Goal: Transaction & Acquisition: Purchase product/service

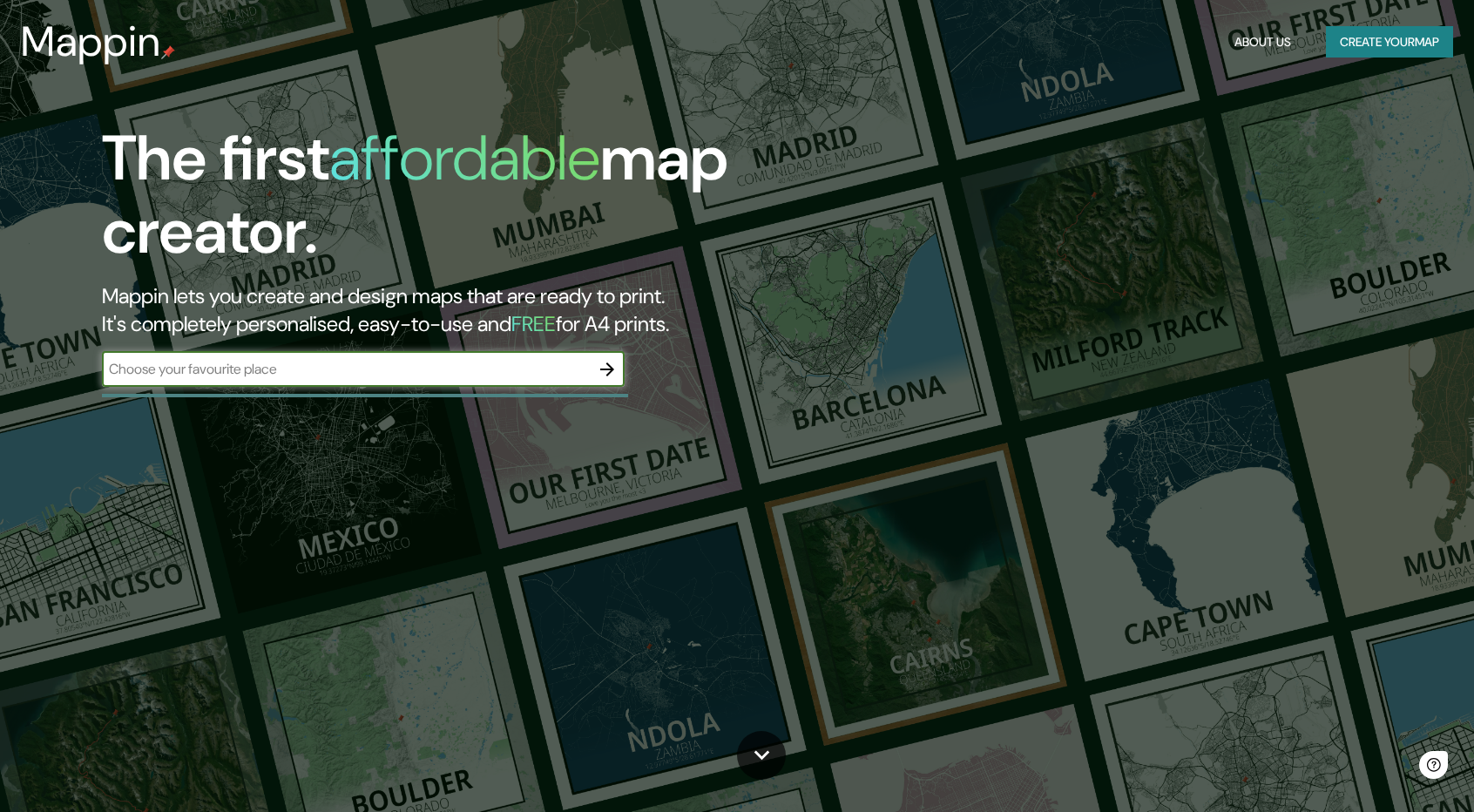
click at [491, 373] on input "text" at bounding box center [345, 369] width 488 height 20
type input "[DATE][PERSON_NAME]"
click at [604, 373] on icon "button" at bounding box center [607, 369] width 21 height 21
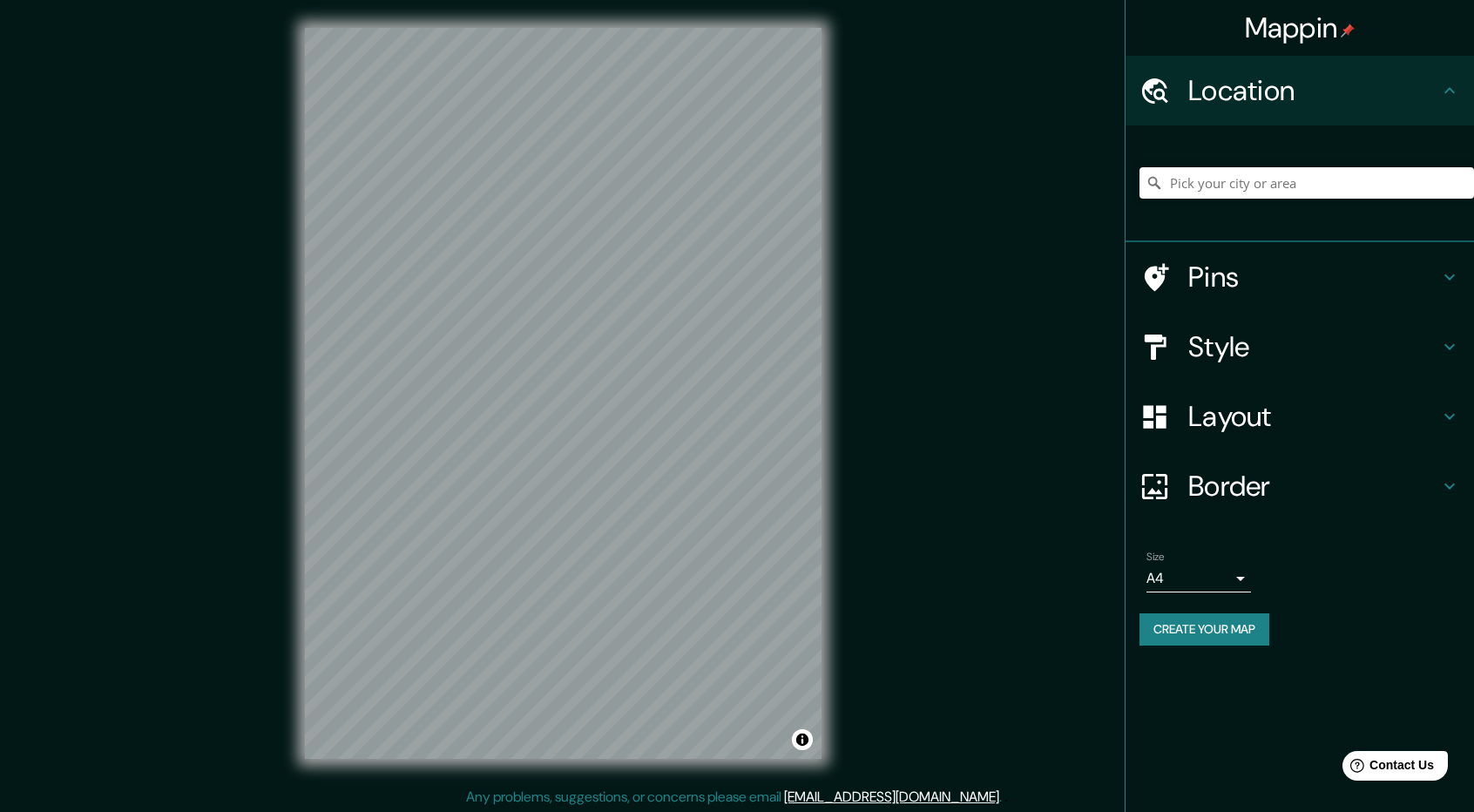
click at [1201, 202] on div at bounding box center [1307, 183] width 335 height 87
click at [1201, 191] on input "Pick your city or area" at bounding box center [1307, 183] width 335 height 31
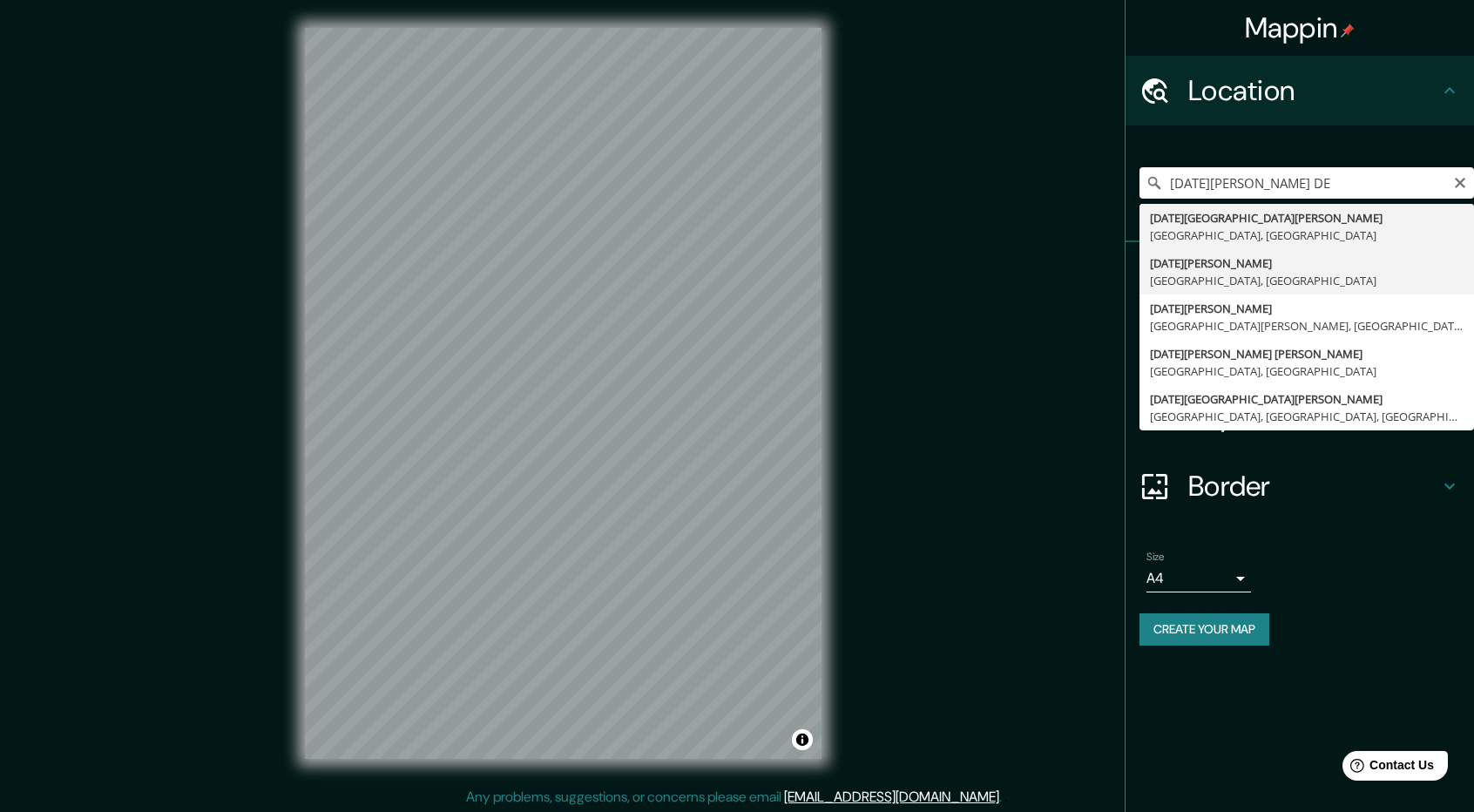
type input "[DATE][GEOGRAPHIC_DATA][PERSON_NAME], [GEOGRAPHIC_DATA], [GEOGRAPHIC_DATA]"
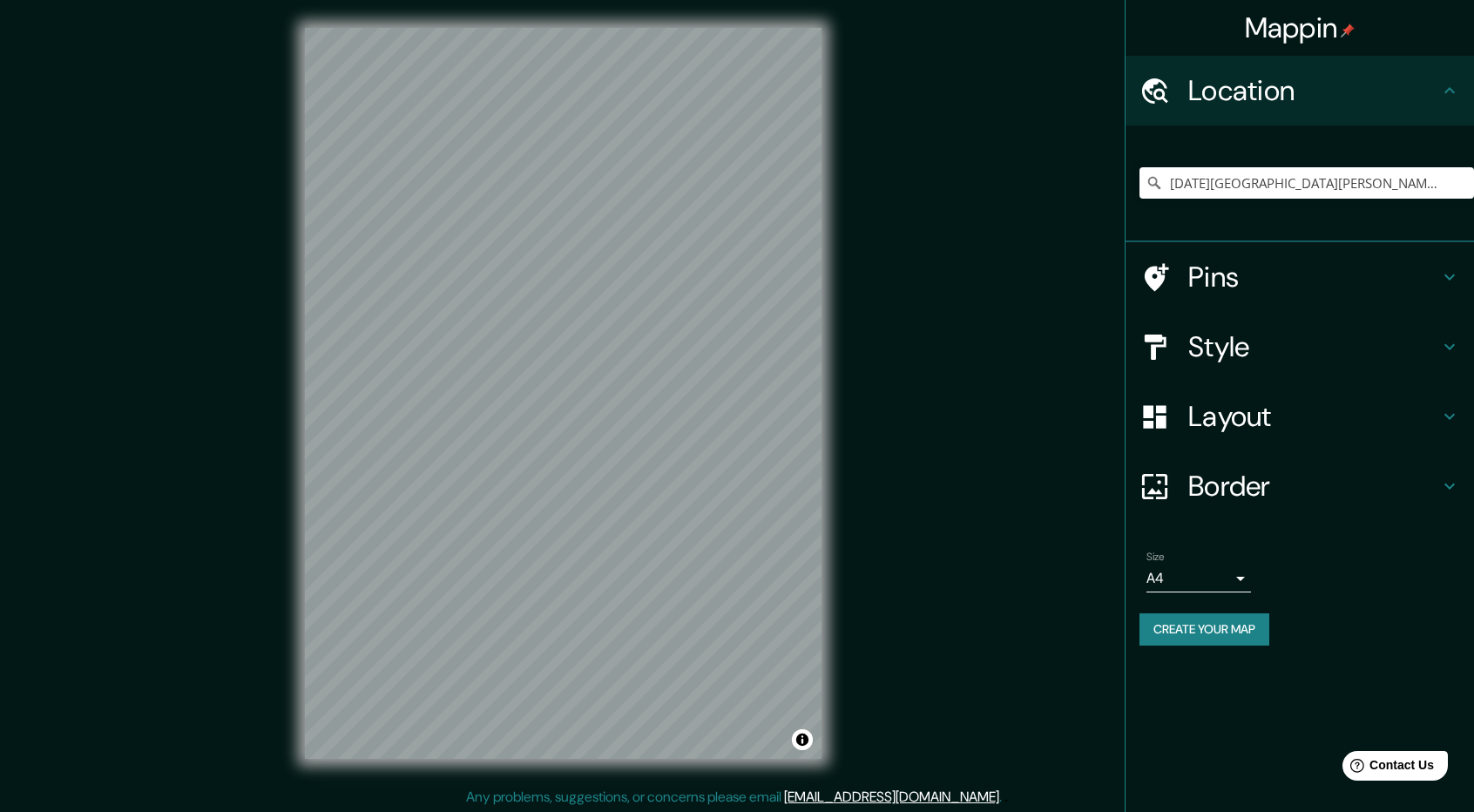
click at [1444, 348] on icon at bounding box center [1450, 346] width 21 height 21
click at [1444, 348] on div "Style" at bounding box center [1300, 346] width 349 height 69
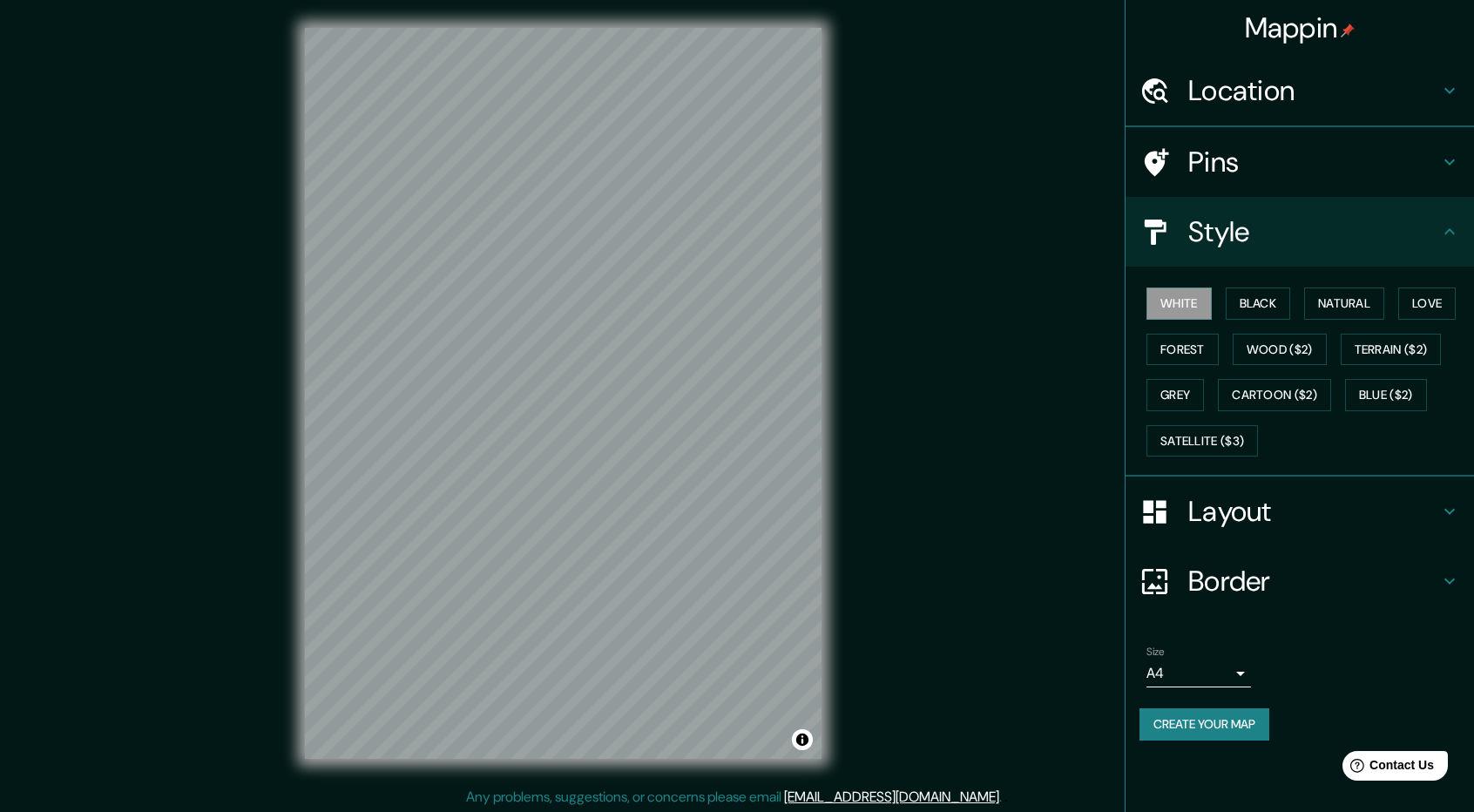
click at [1444, 348] on ul "Location [DATE][GEOGRAPHIC_DATA][PERSON_NAME], [GEOGRAPHIC_DATA], [GEOGRAPHIC_D…" at bounding box center [1300, 408] width 349 height 706
click at [1251, 300] on button "Black" at bounding box center [1258, 303] width 66 height 32
click at [1195, 310] on button "White" at bounding box center [1179, 303] width 66 height 32
click at [1190, 355] on button "Forest" at bounding box center [1183, 350] width 72 height 32
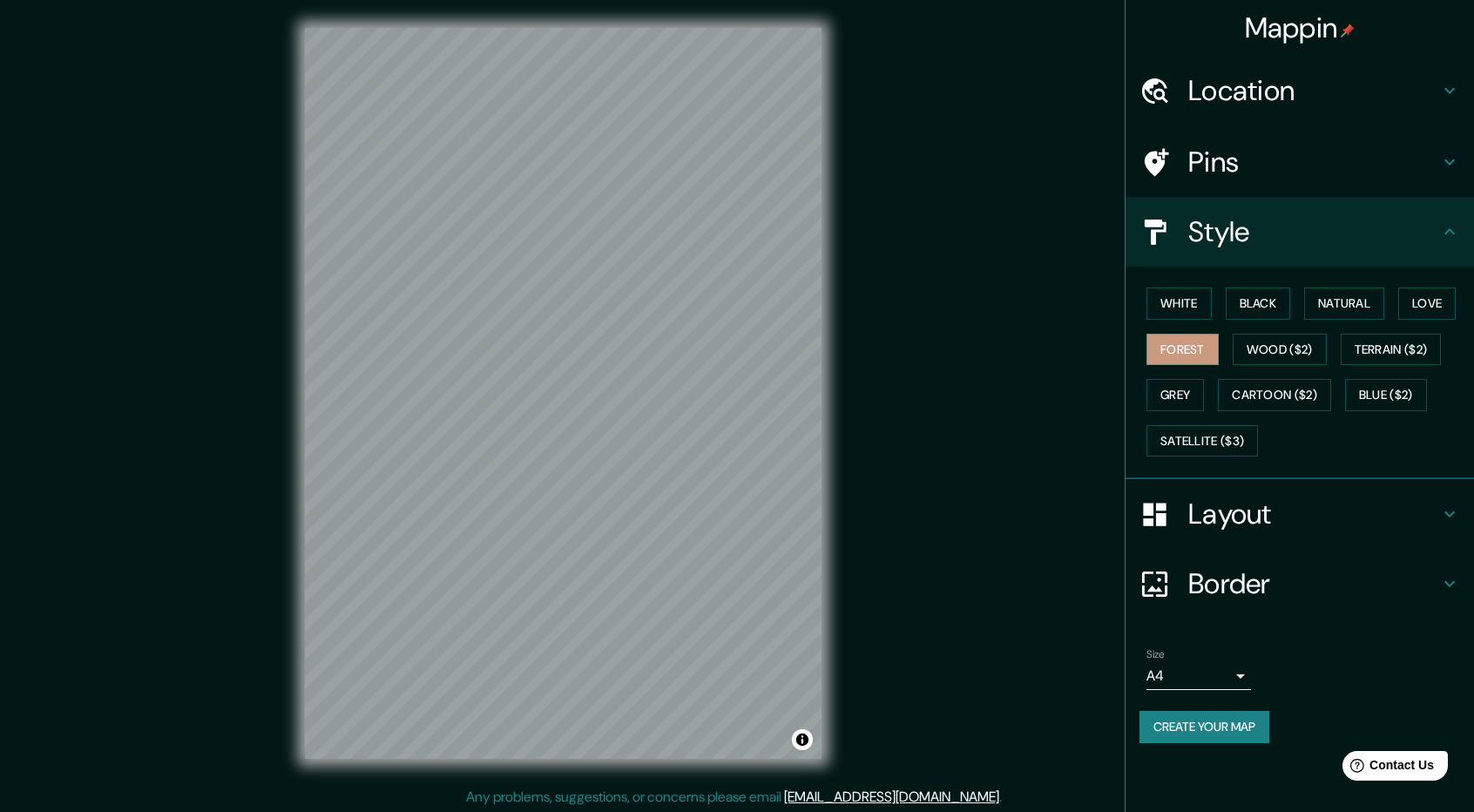
click at [1229, 510] on h4 "Layout" at bounding box center [1313, 514] width 251 height 35
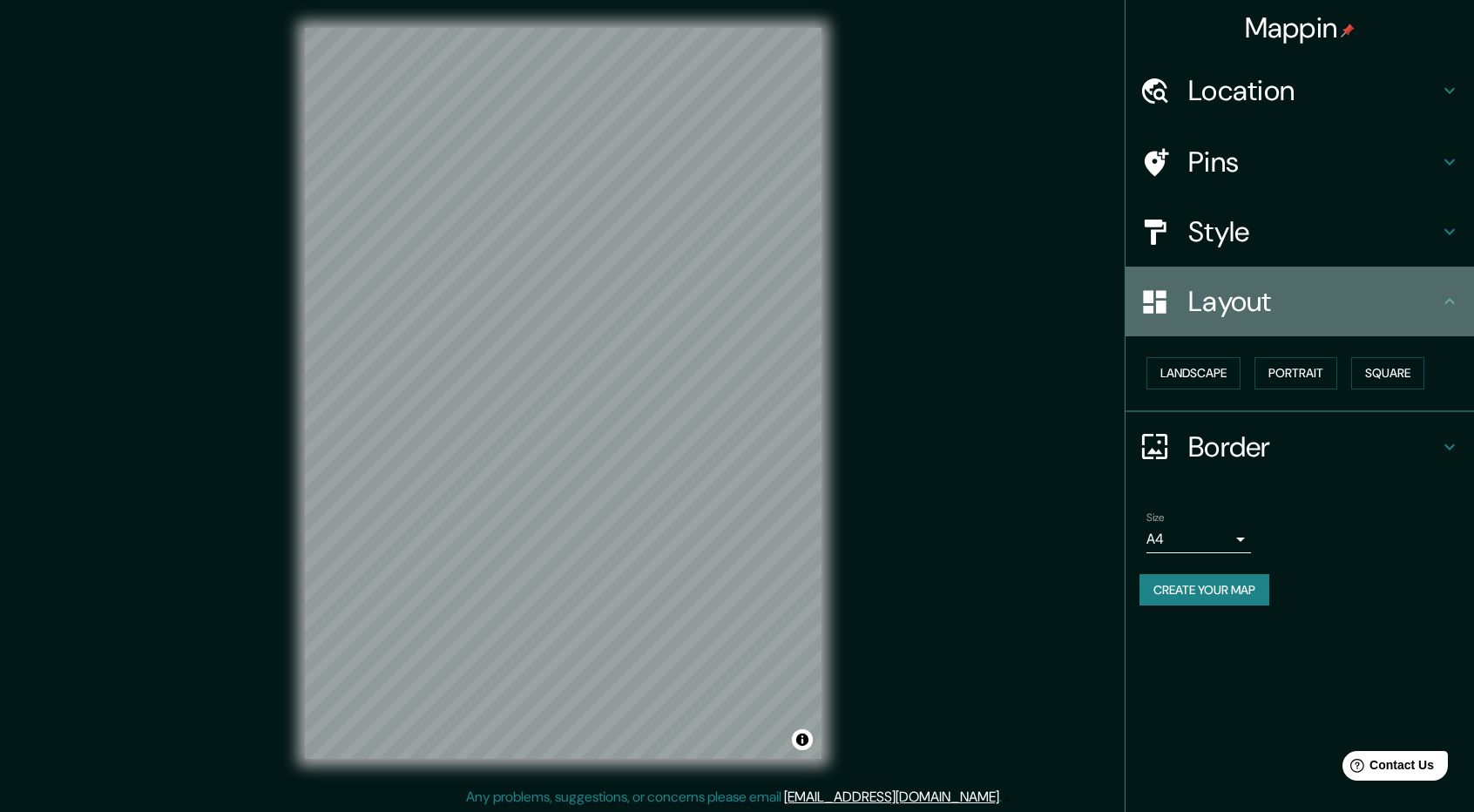
click at [1335, 326] on div "Layout" at bounding box center [1300, 301] width 349 height 69
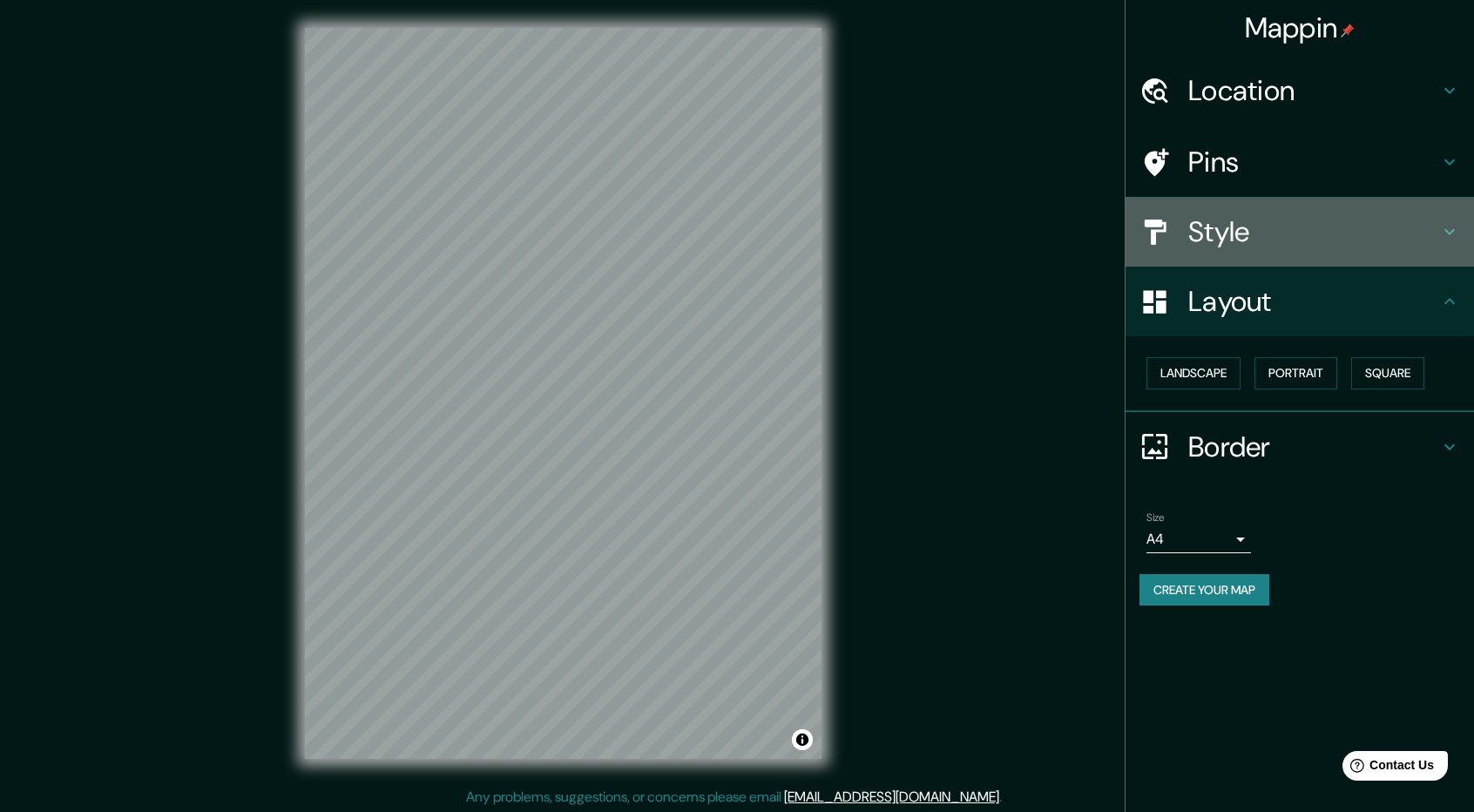
click at [1408, 260] on div "Style" at bounding box center [1300, 231] width 349 height 69
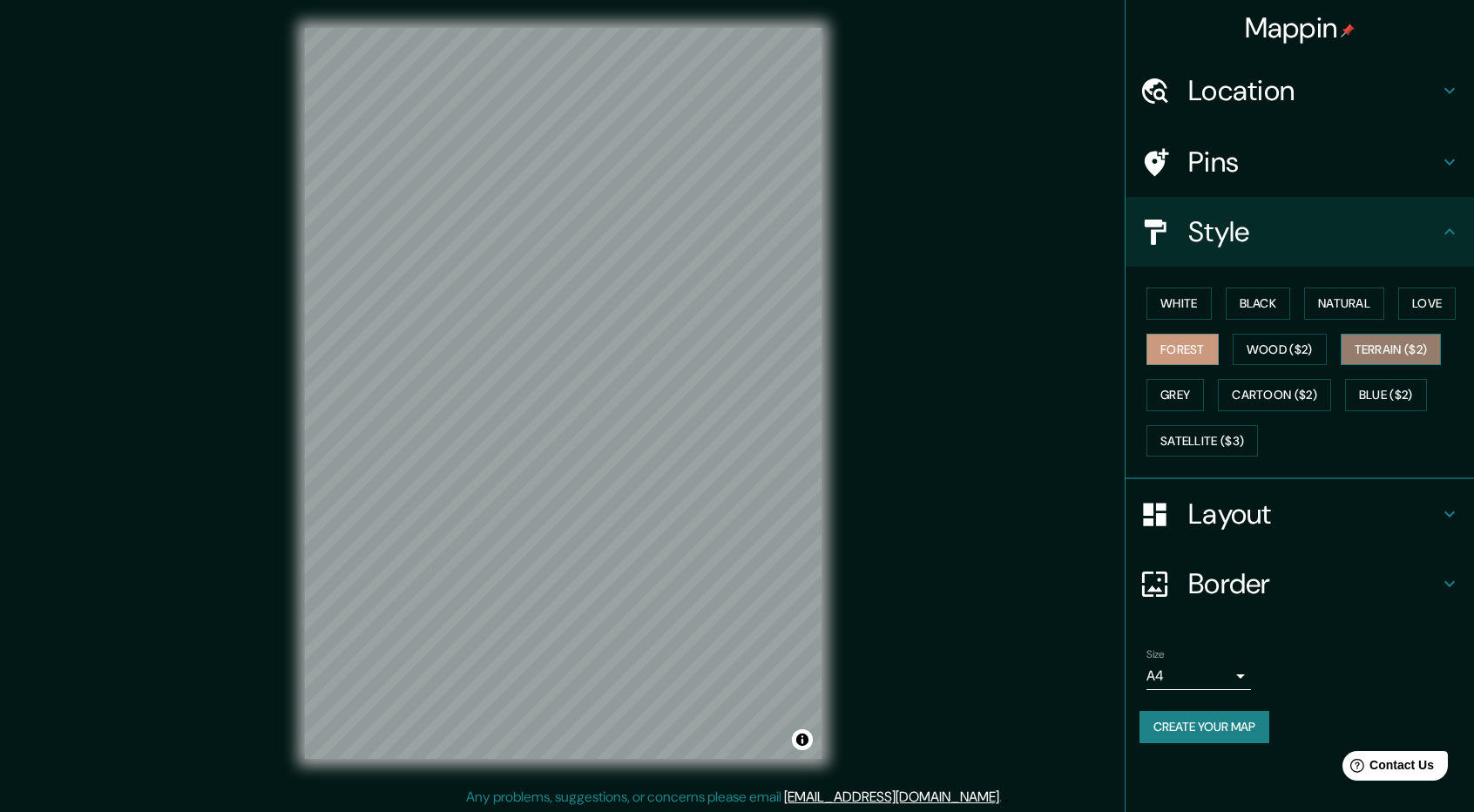
click at [1413, 352] on button "Terrain ($2)" at bounding box center [1391, 350] width 101 height 32
click at [1204, 389] on button "Grey" at bounding box center [1175, 395] width 57 height 32
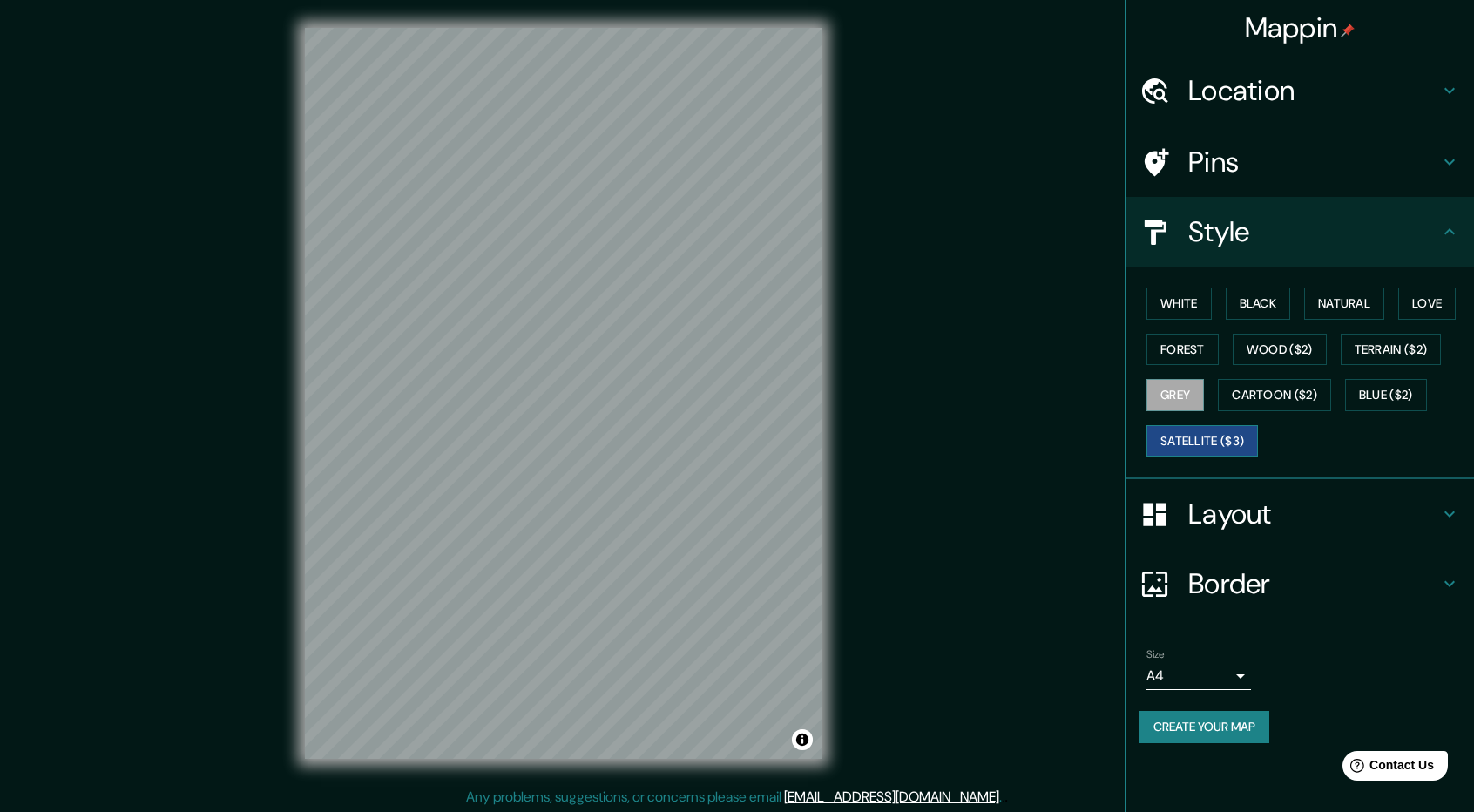
click at [1214, 425] on button "Satellite ($3)" at bounding box center [1202, 441] width 112 height 32
click at [1275, 403] on button "Cartoon ($2)" at bounding box center [1274, 395] width 113 height 32
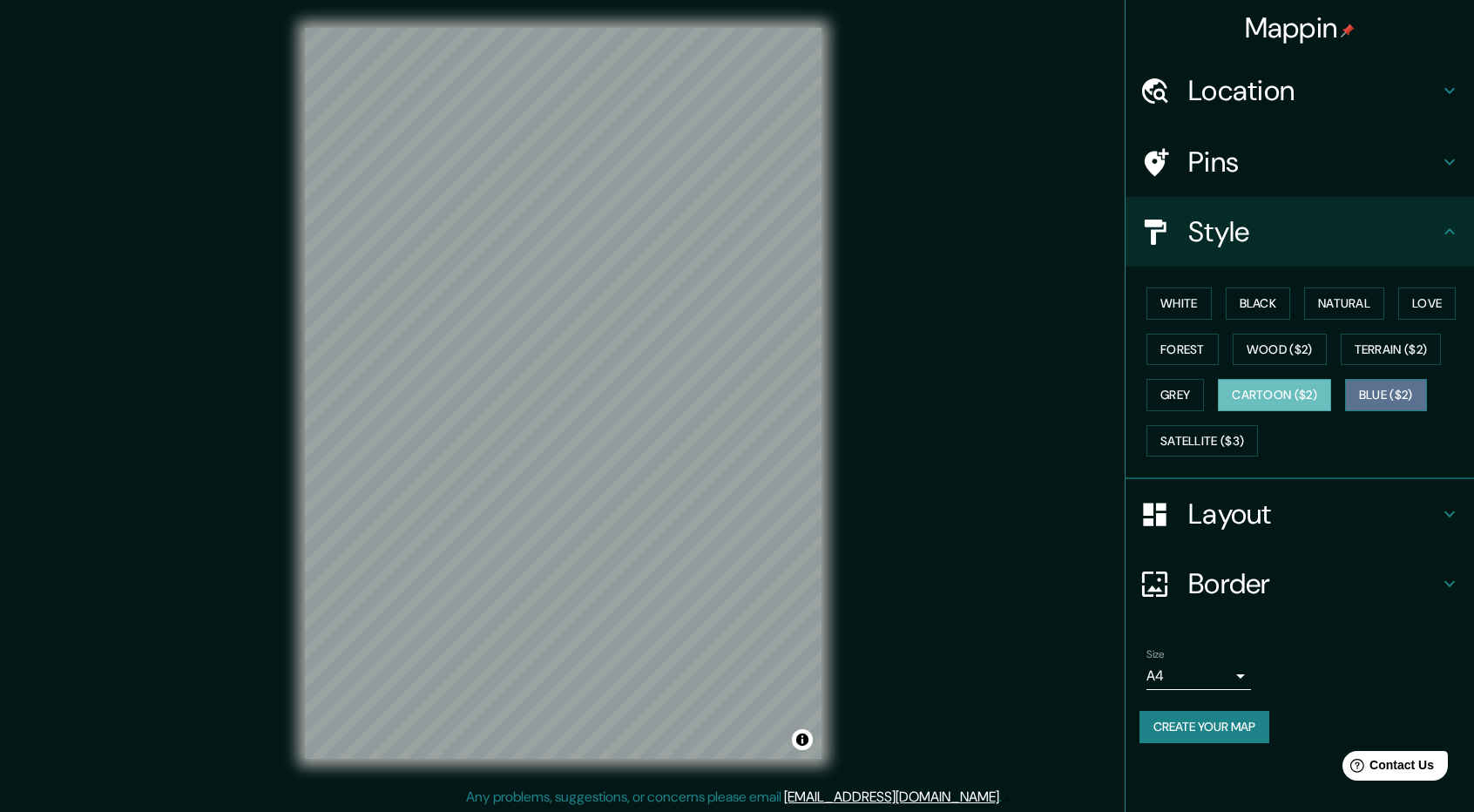
click at [1374, 394] on button "Blue ($2)" at bounding box center [1386, 395] width 82 height 32
click at [1396, 379] on button "Blue ($2)" at bounding box center [1386, 395] width 82 height 32
click at [1390, 356] on button "Terrain ($2)" at bounding box center [1391, 350] width 101 height 32
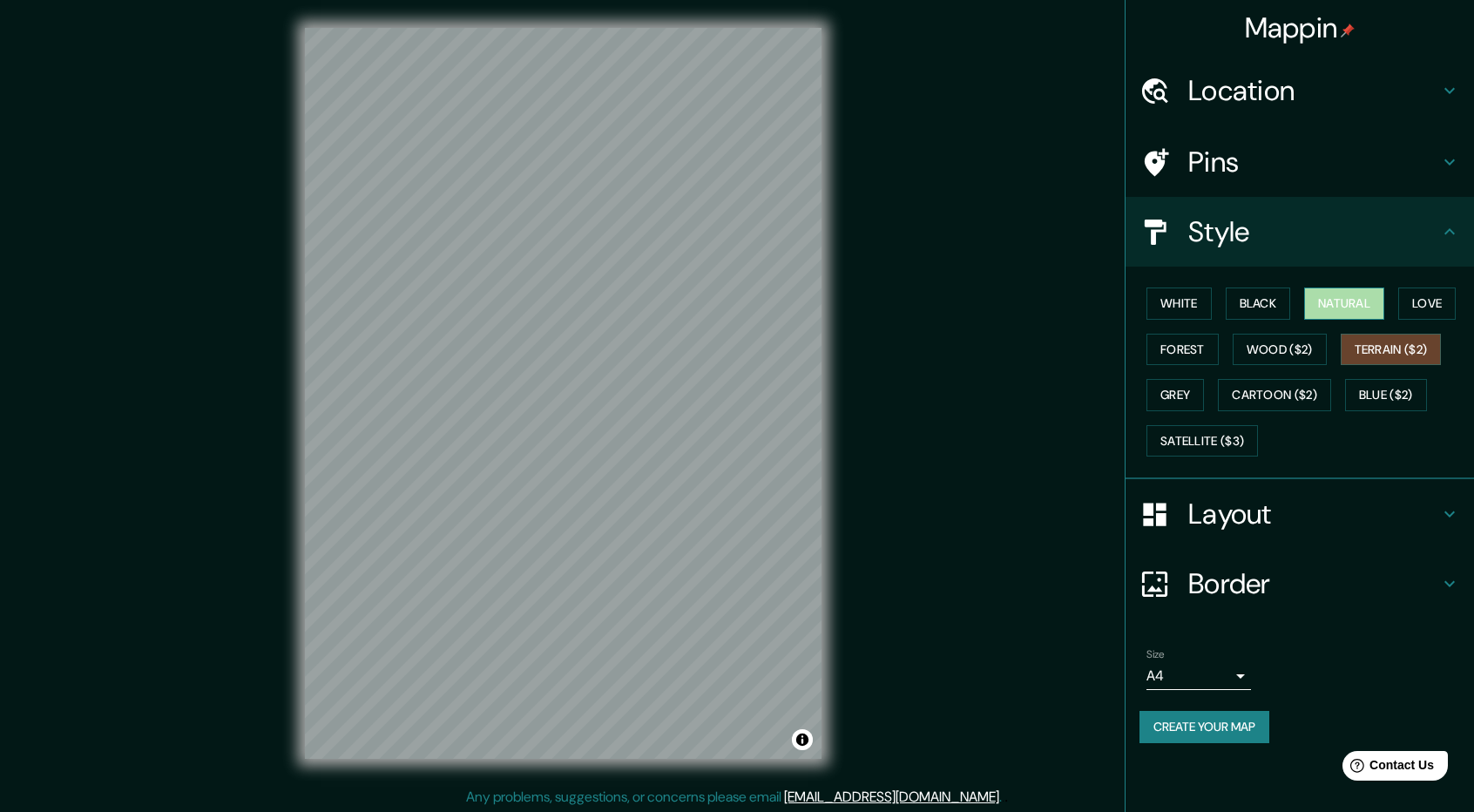
click at [1334, 314] on button "Natural" at bounding box center [1344, 303] width 81 height 32
click at [1431, 304] on button "Love" at bounding box center [1427, 303] width 57 height 32
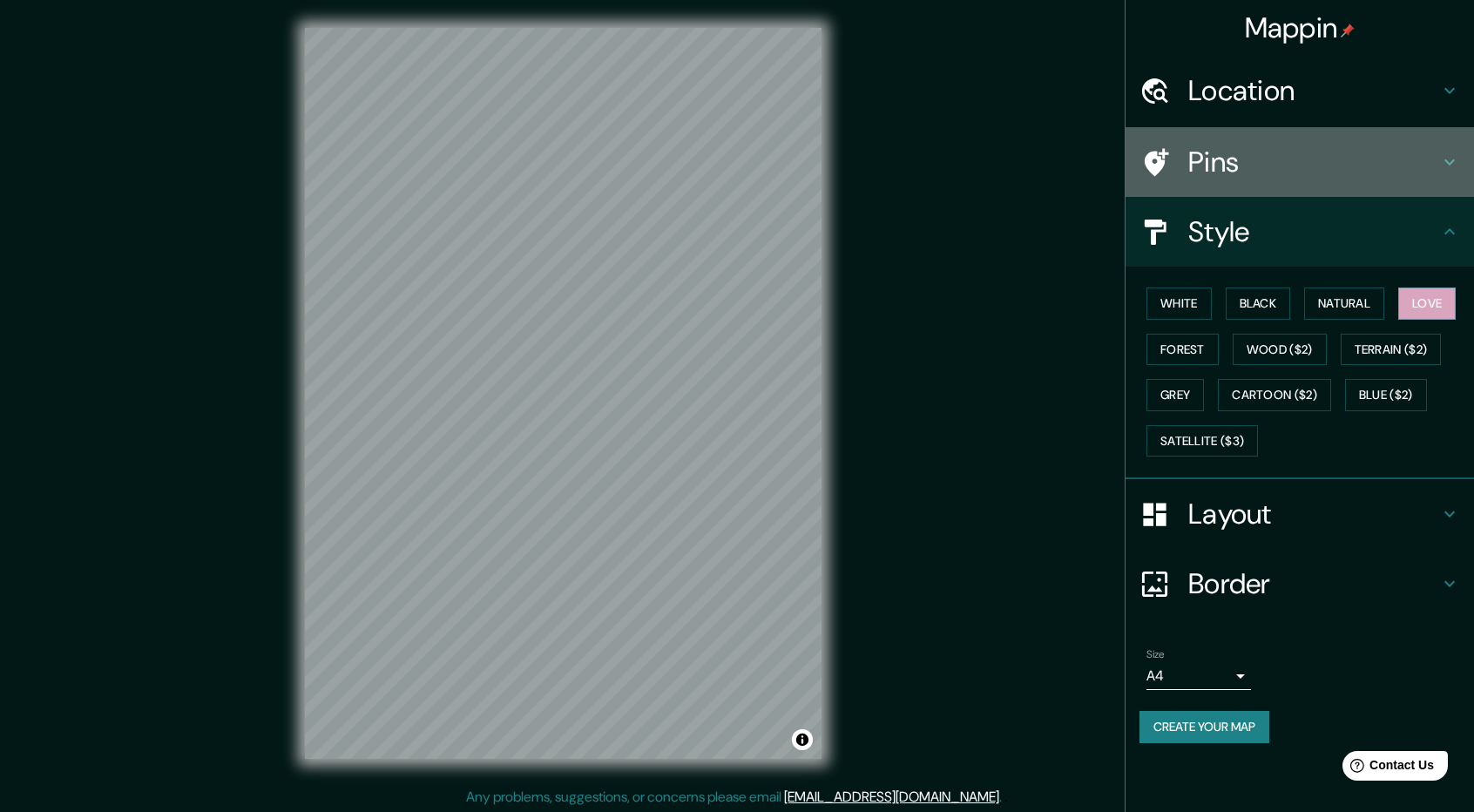
click at [1293, 185] on div "Pins" at bounding box center [1300, 161] width 349 height 69
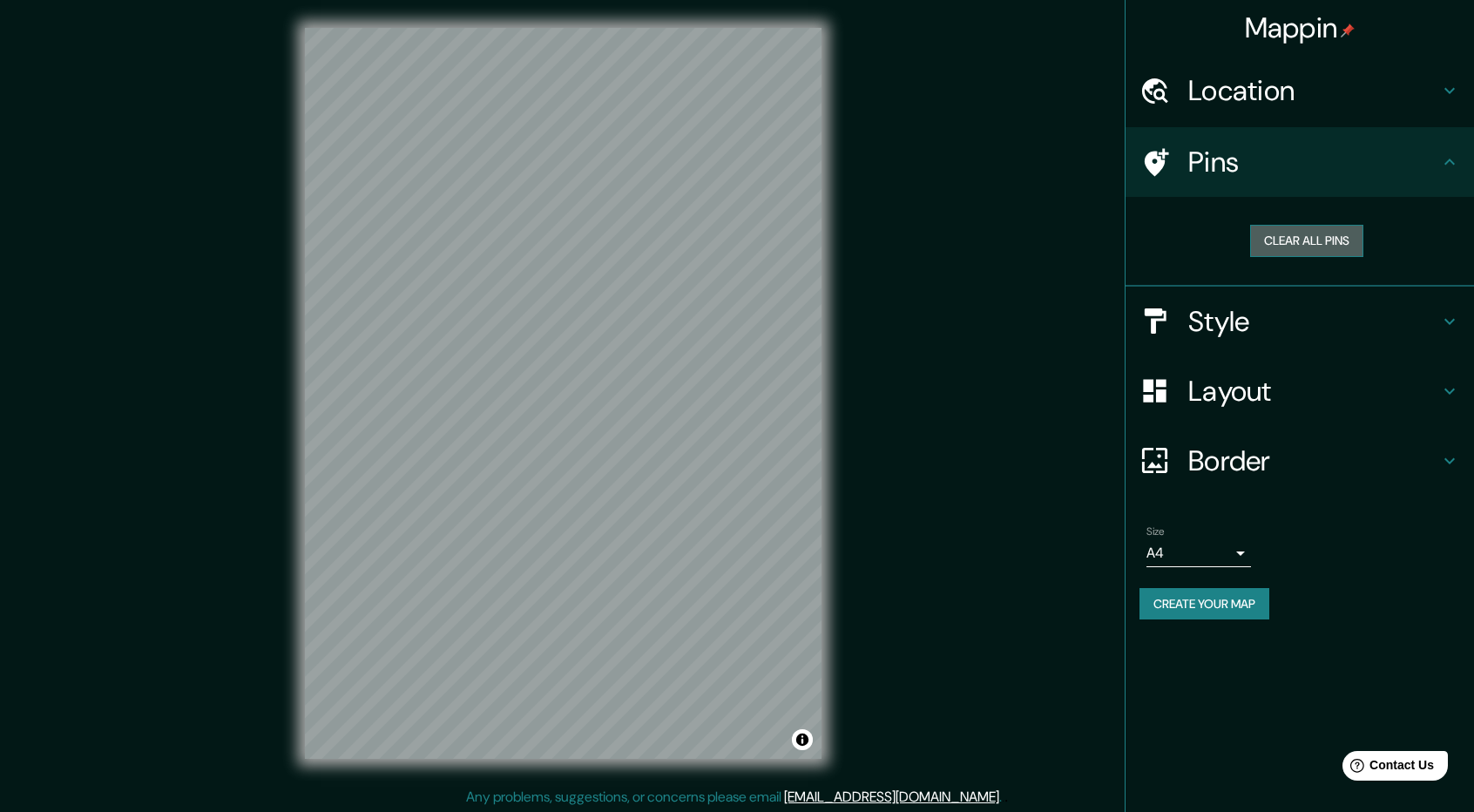
click at [1298, 245] on button "Clear all pins" at bounding box center [1307, 240] width 113 height 32
click at [1291, 100] on h4 "Location" at bounding box center [1313, 91] width 251 height 35
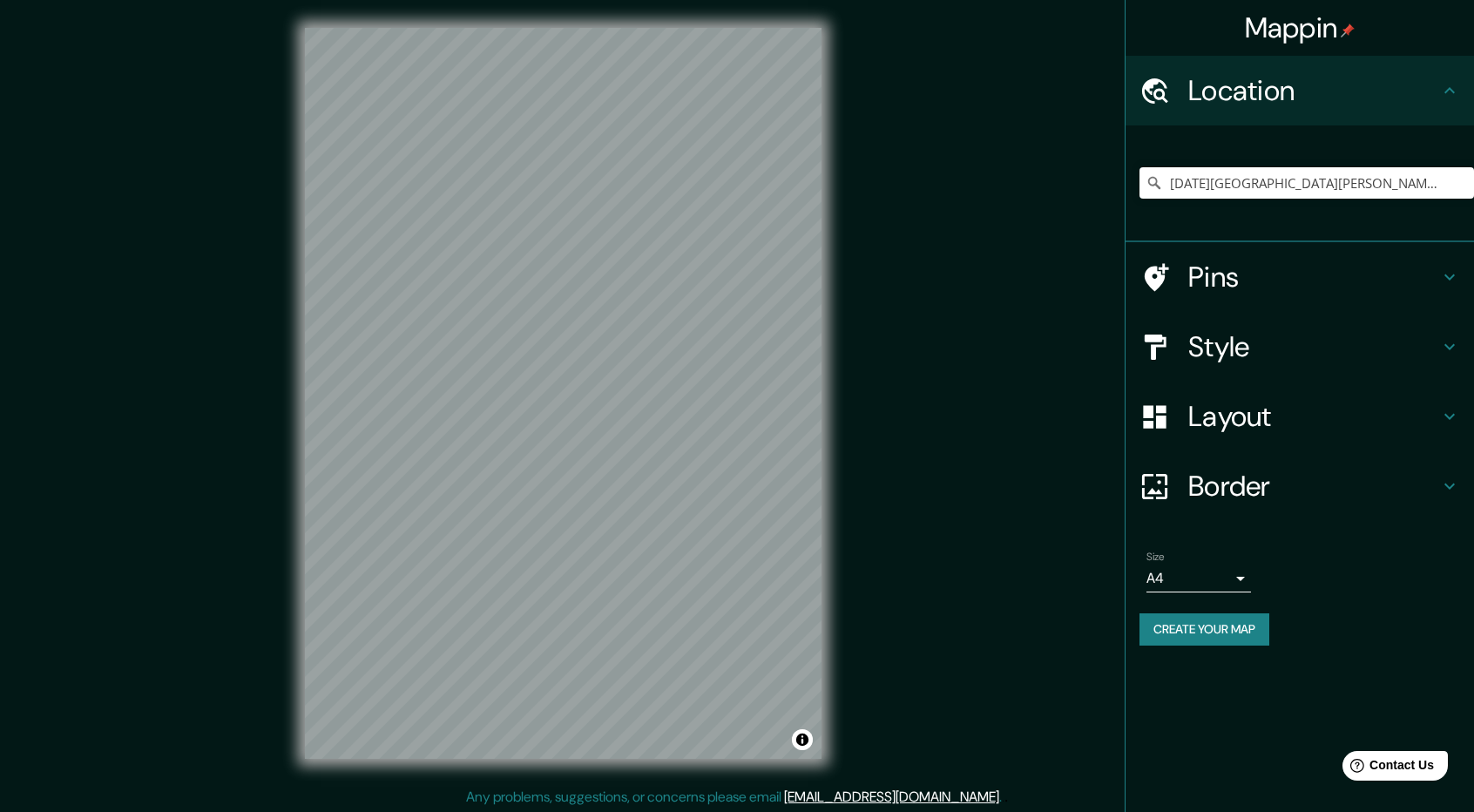
click at [1239, 490] on h4 "Border" at bounding box center [1313, 486] width 251 height 35
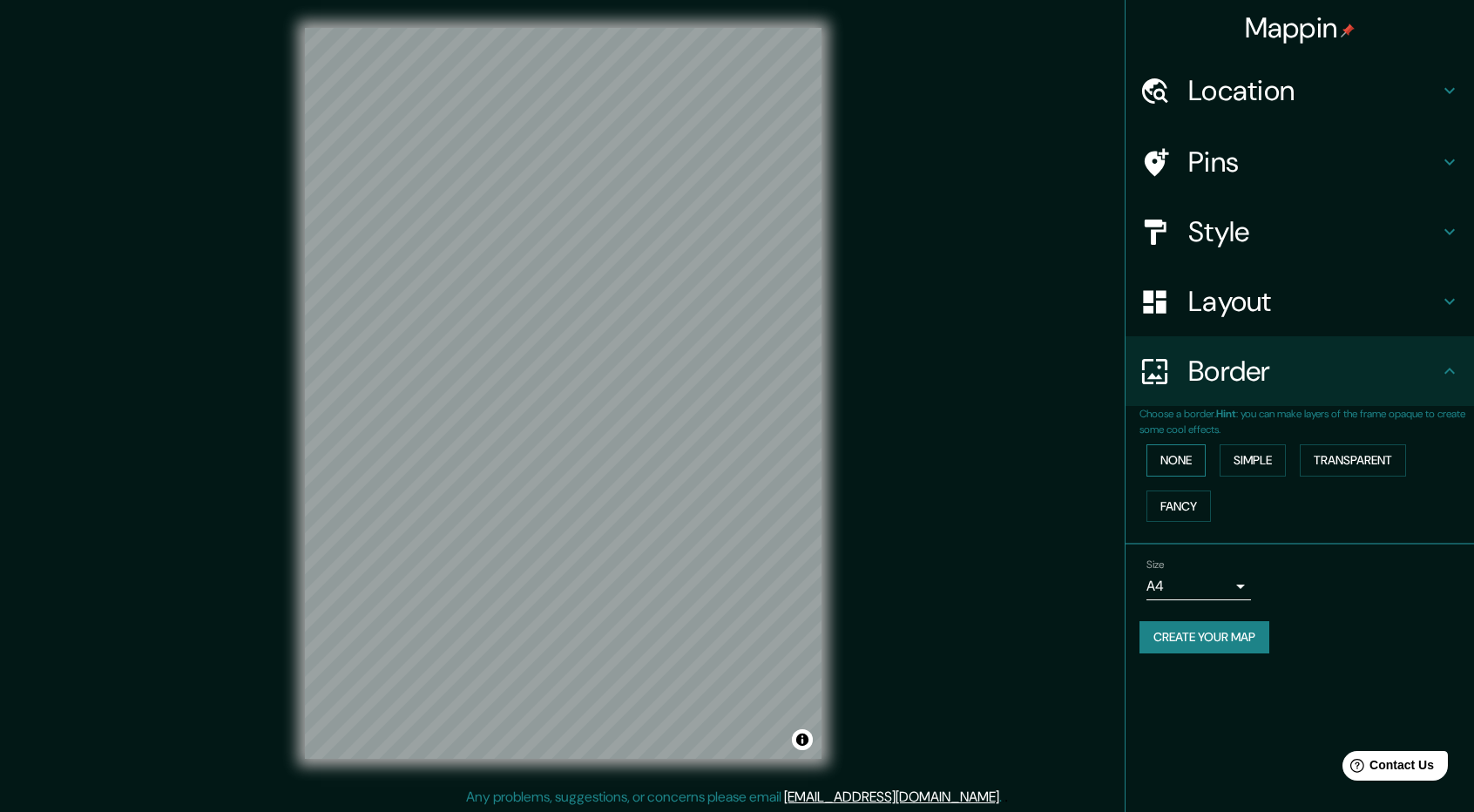
click at [1197, 468] on button "None" at bounding box center [1176, 460] width 59 height 32
click at [1243, 470] on button "Simple" at bounding box center [1253, 460] width 67 height 32
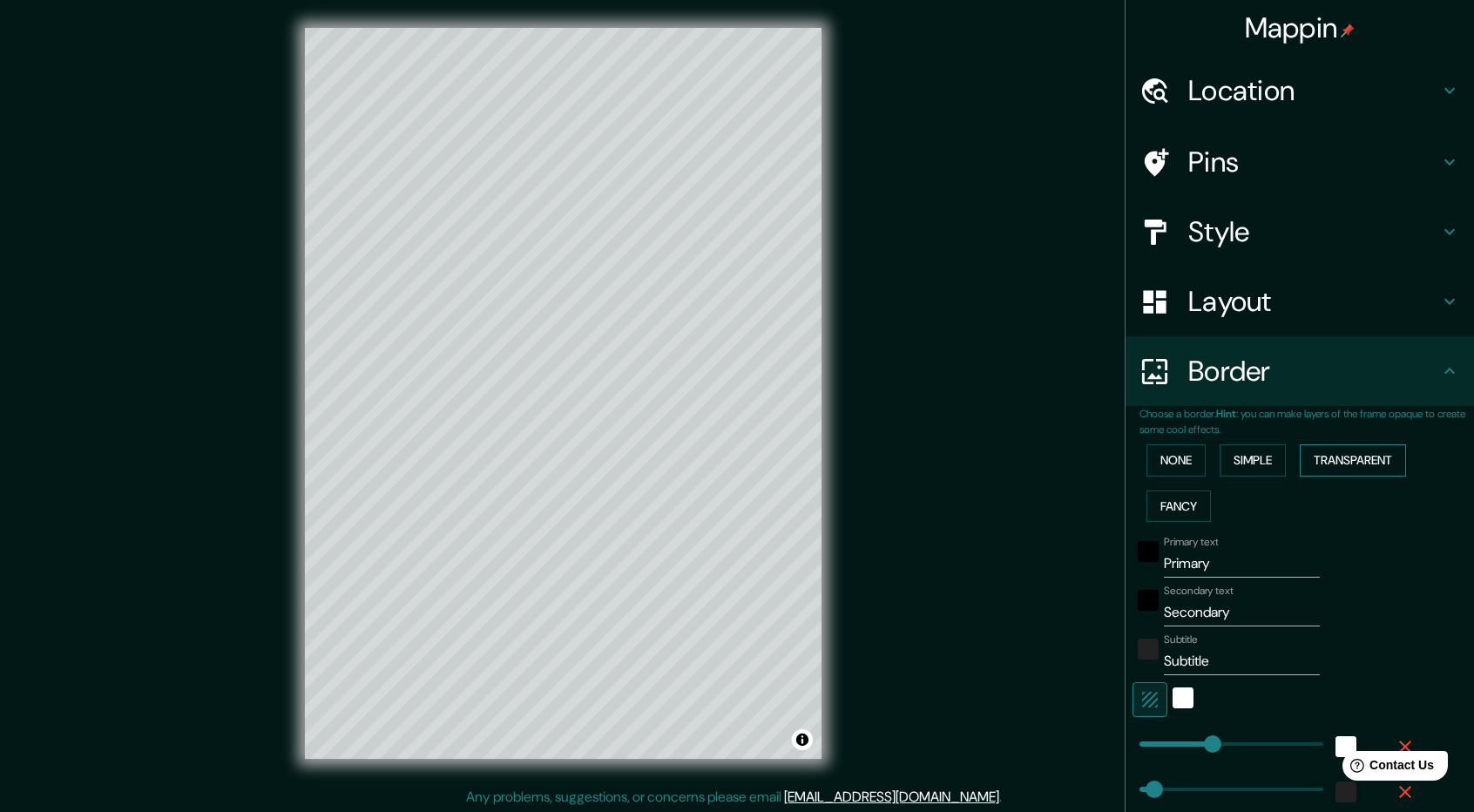
click at [1325, 461] on button "Transparent" at bounding box center [1353, 460] width 106 height 32
click at [1191, 502] on button "Fancy" at bounding box center [1179, 506] width 65 height 32
